Goal: Information Seeking & Learning: Learn about a topic

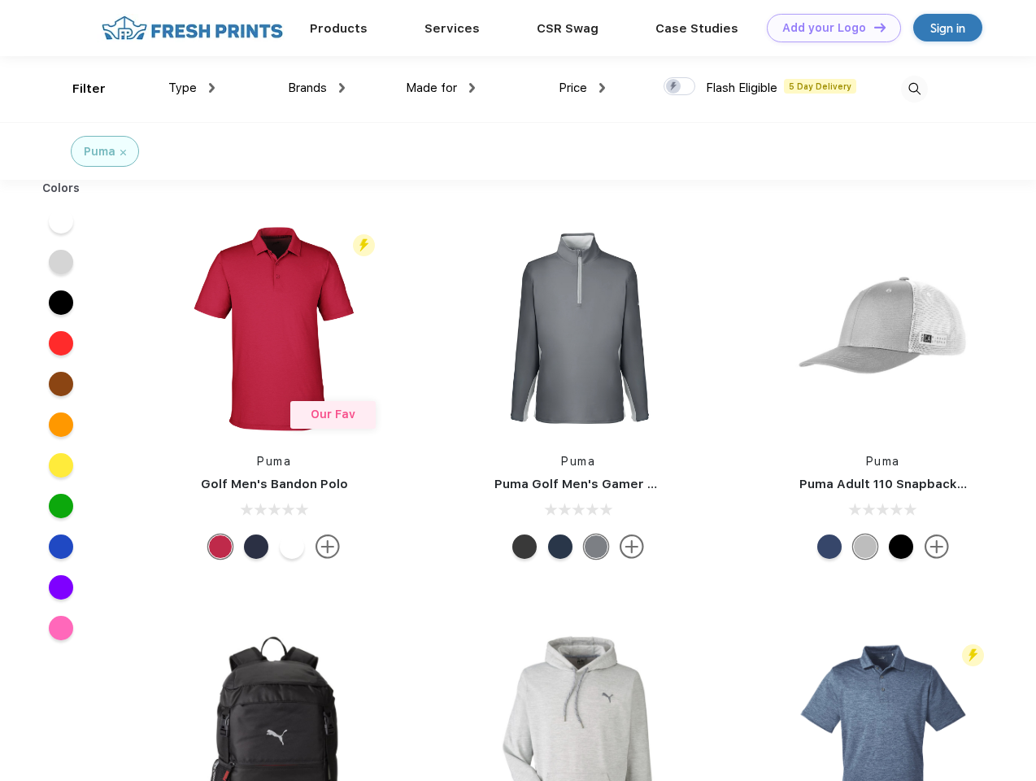
click at [828, 28] on link "Add your Logo Design Tool" at bounding box center [834, 28] width 134 height 28
click at [0, 0] on div "Design Tool" at bounding box center [0, 0] width 0 height 0
click at [873, 27] on link "Add your Logo Design Tool" at bounding box center [834, 28] width 134 height 28
click at [78, 89] on div "Filter" at bounding box center [88, 89] width 33 height 19
click at [192, 88] on span "Type" at bounding box center [182, 88] width 28 height 15
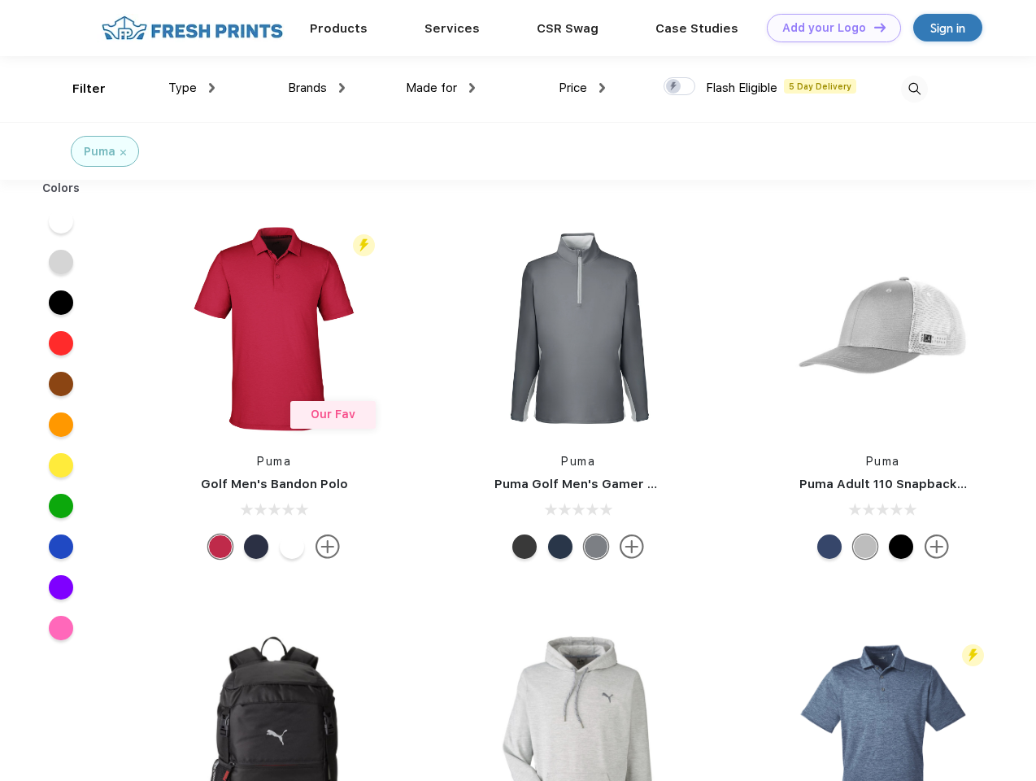
click at [316, 88] on span "Brands" at bounding box center [307, 88] width 39 height 15
click at [441, 88] on span "Made for" at bounding box center [431, 88] width 51 height 15
click at [582, 88] on span "Price" at bounding box center [573, 88] width 28 height 15
click at [680, 87] on div at bounding box center [680, 86] width 32 height 18
click at [674, 87] on input "checkbox" at bounding box center [669, 81] width 11 height 11
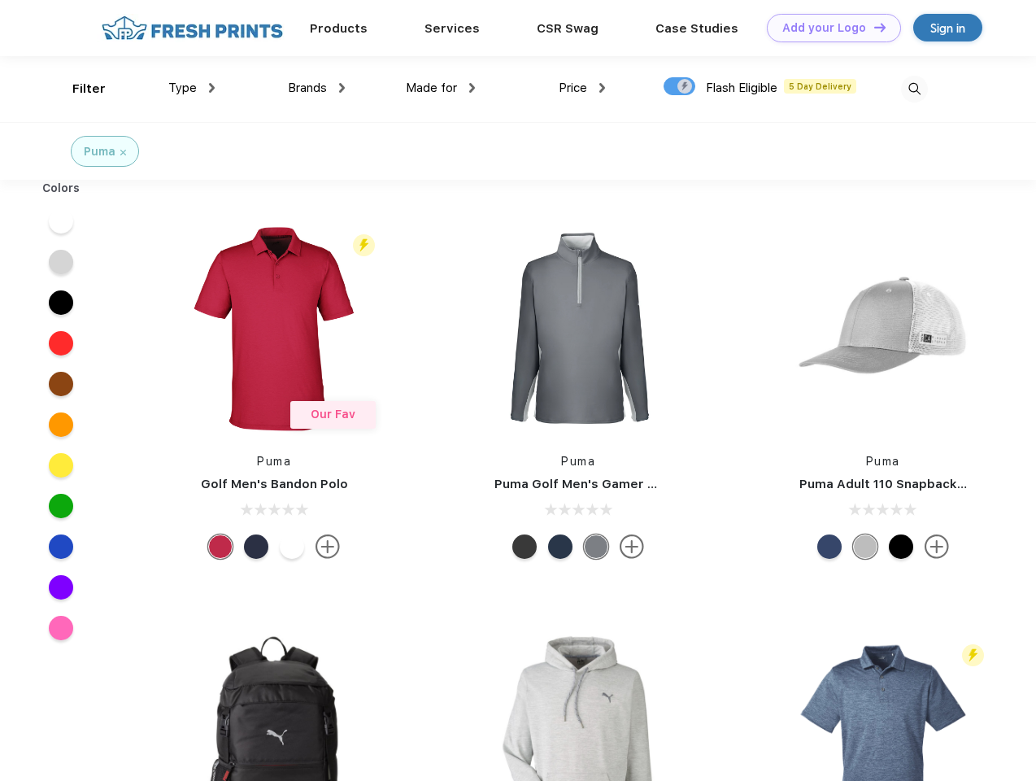
click at [914, 89] on img at bounding box center [914, 89] width 27 height 27
